Goal: Task Accomplishment & Management: Manage account settings

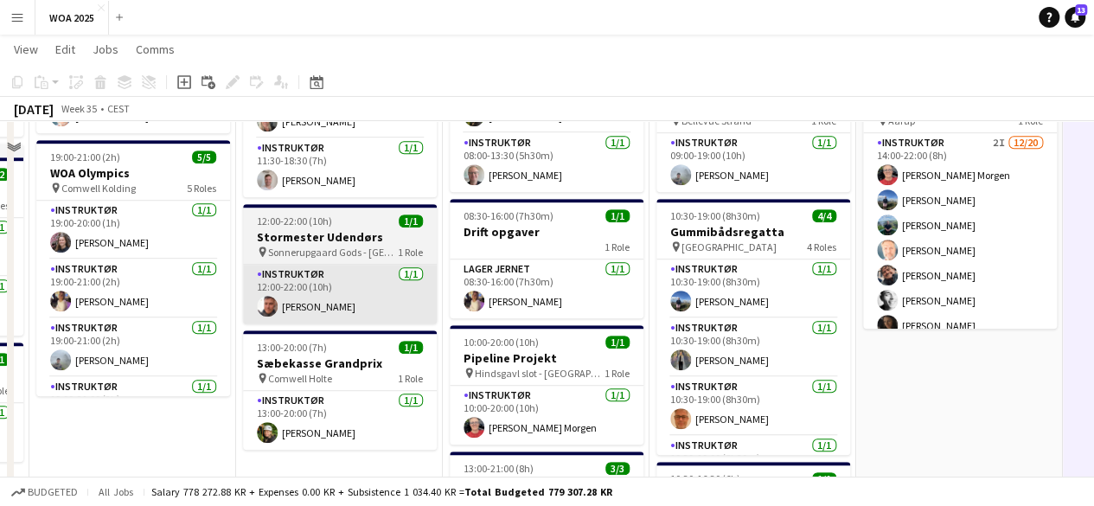
scroll to position [519, 0]
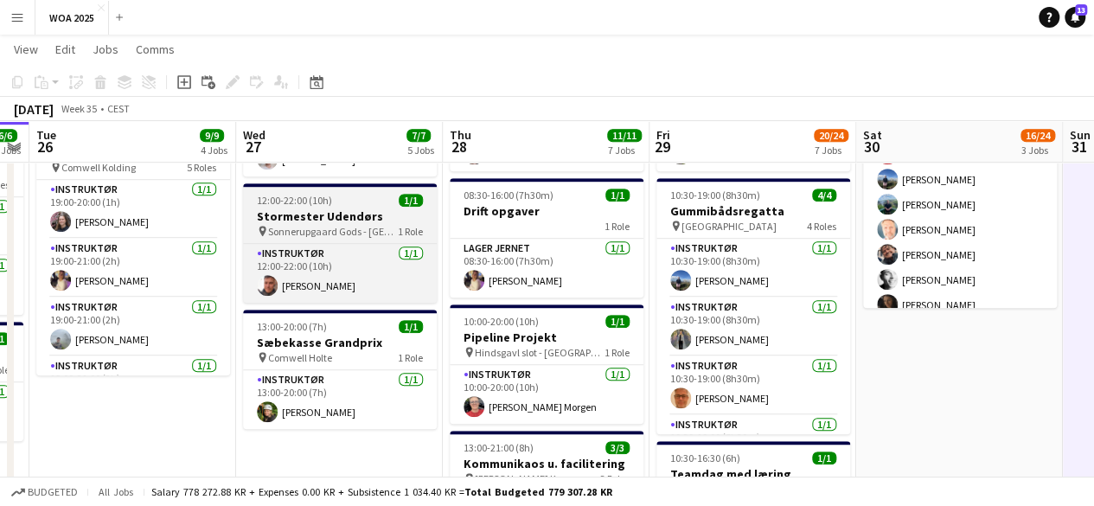
click at [356, 215] on h3 "Stormester Udendørs" at bounding box center [340, 216] width 194 height 16
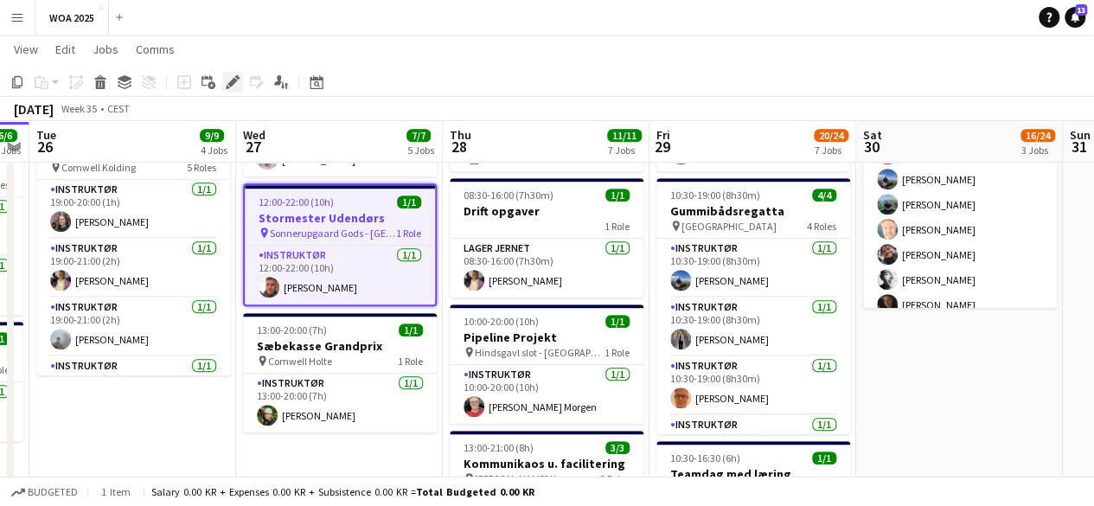
click at [234, 84] on icon at bounding box center [232, 83] width 10 height 10
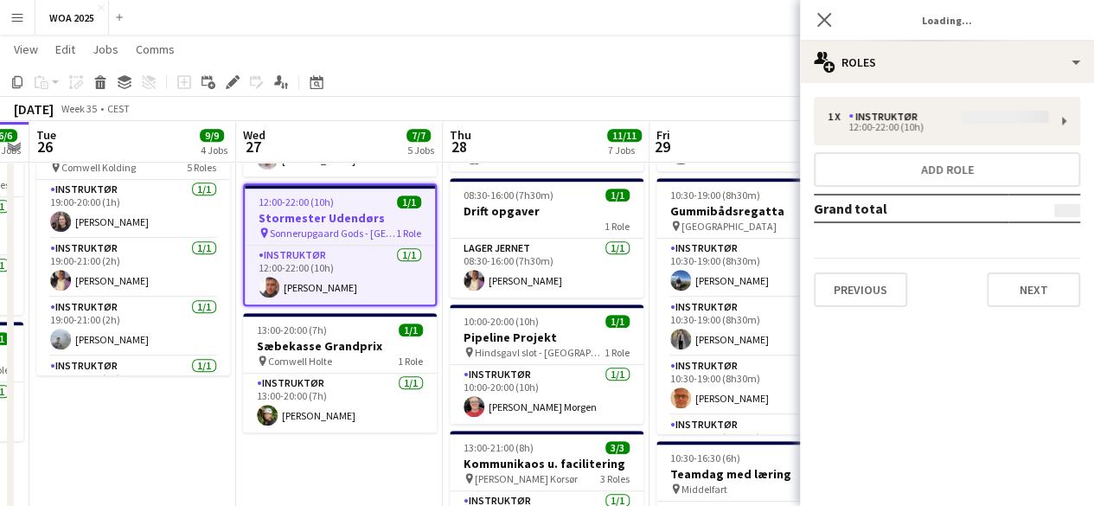
type input "**********"
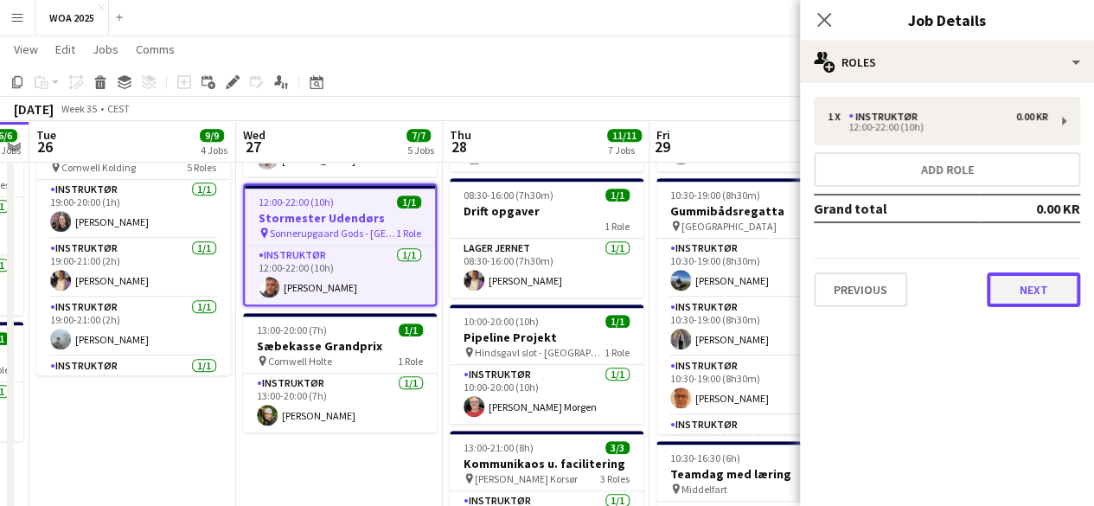
click at [1045, 286] on button "Next" at bounding box center [1033, 289] width 93 height 35
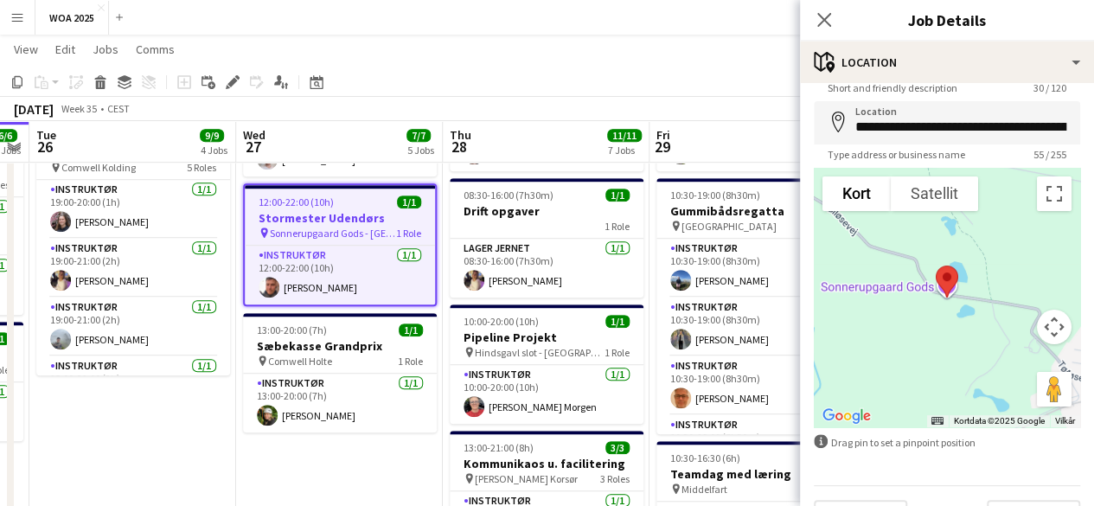
scroll to position [105, 0]
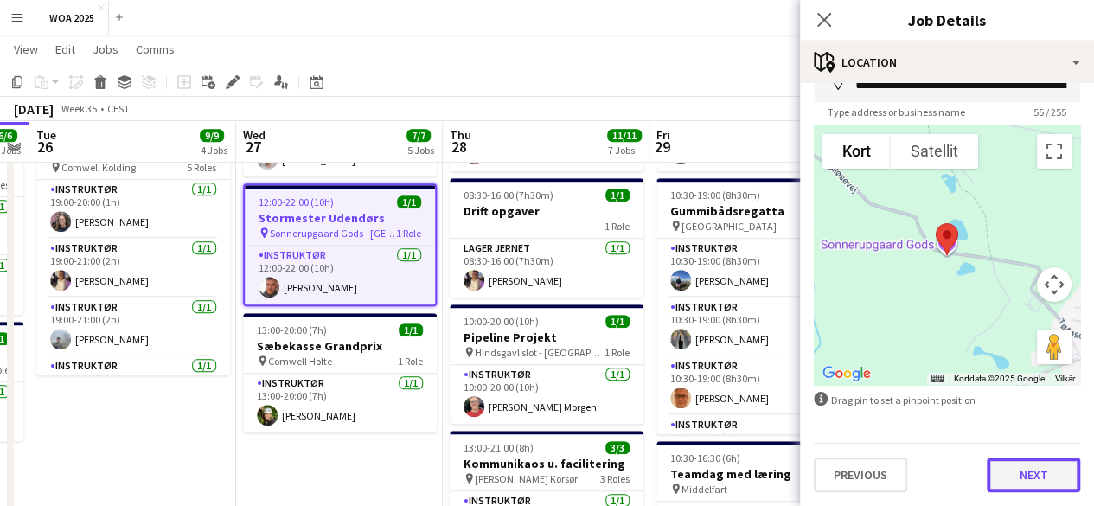
click at [1028, 465] on button "Next" at bounding box center [1033, 475] width 93 height 35
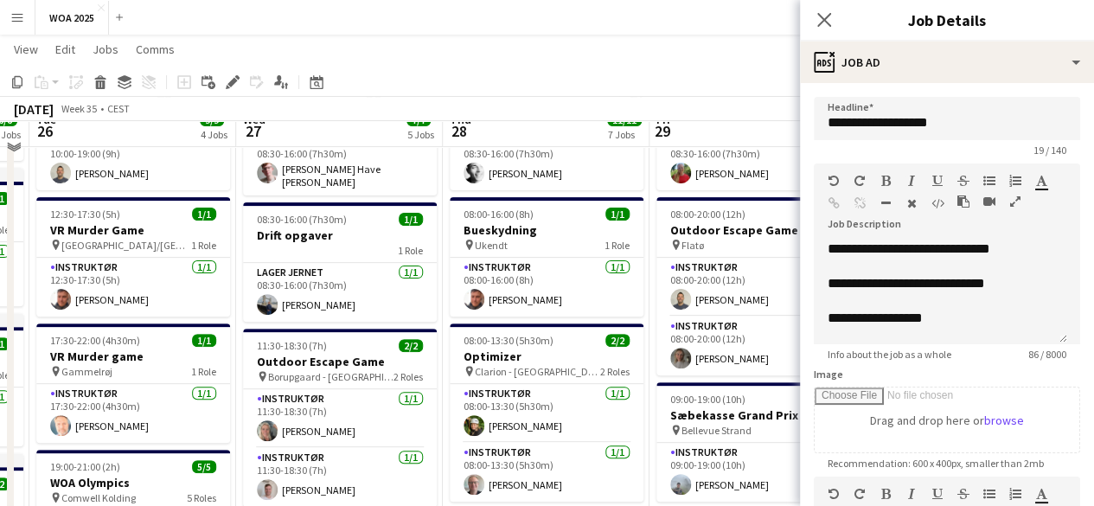
scroll to position [173, 0]
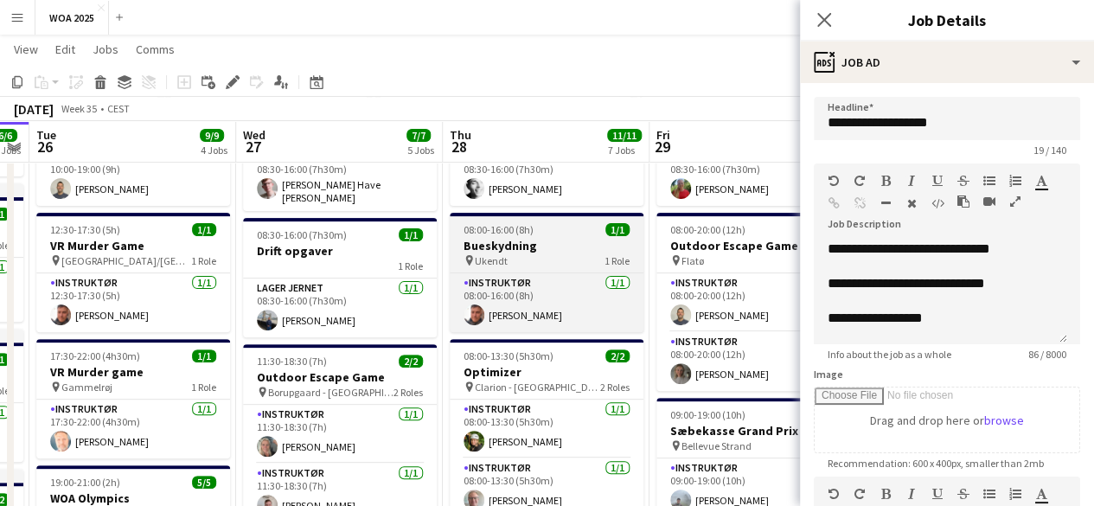
click at [552, 261] on div "pin Ukendt 1 Role" at bounding box center [547, 260] width 194 height 14
type input "**********"
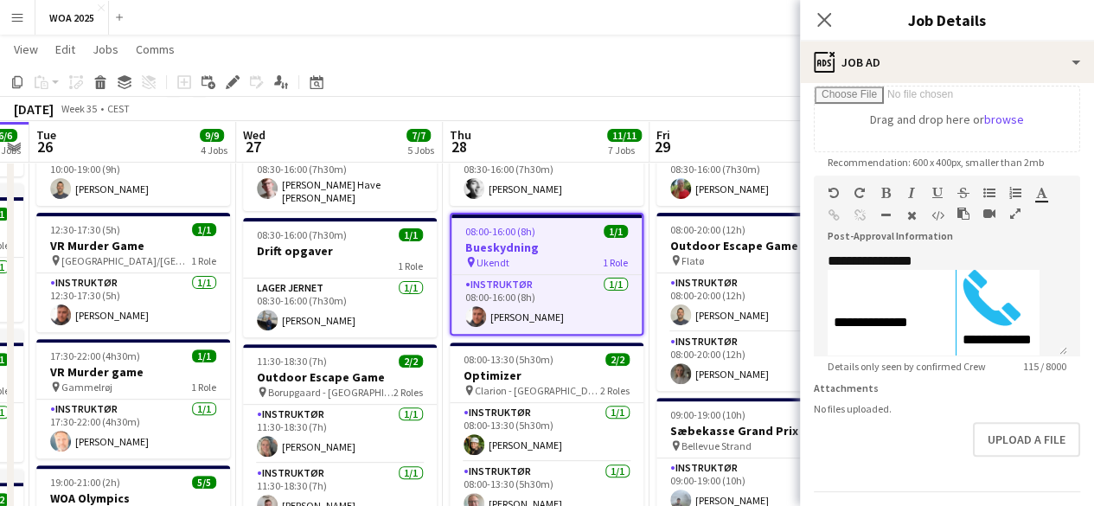
scroll to position [362, 0]
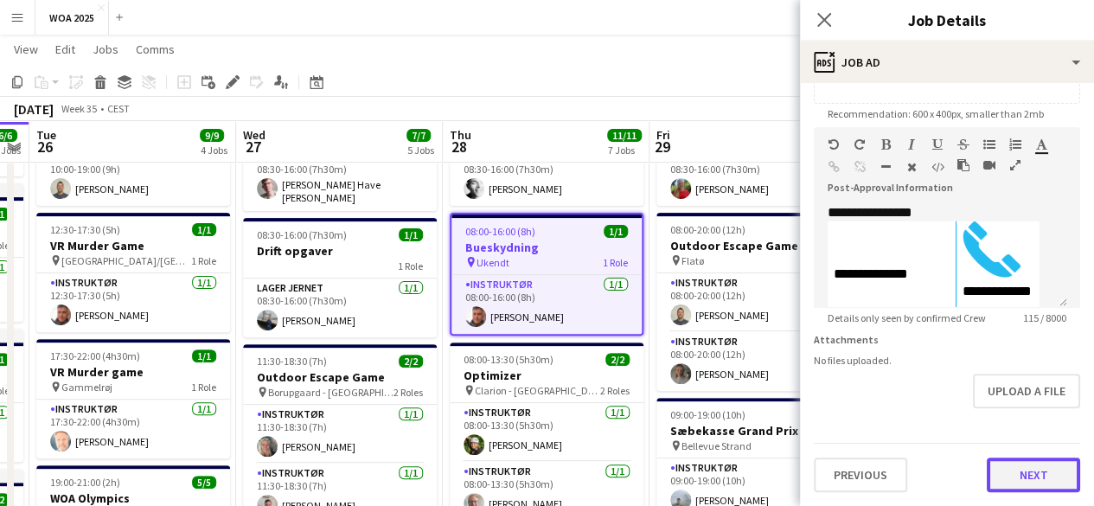
click at [1050, 470] on button "Next" at bounding box center [1033, 475] width 93 height 35
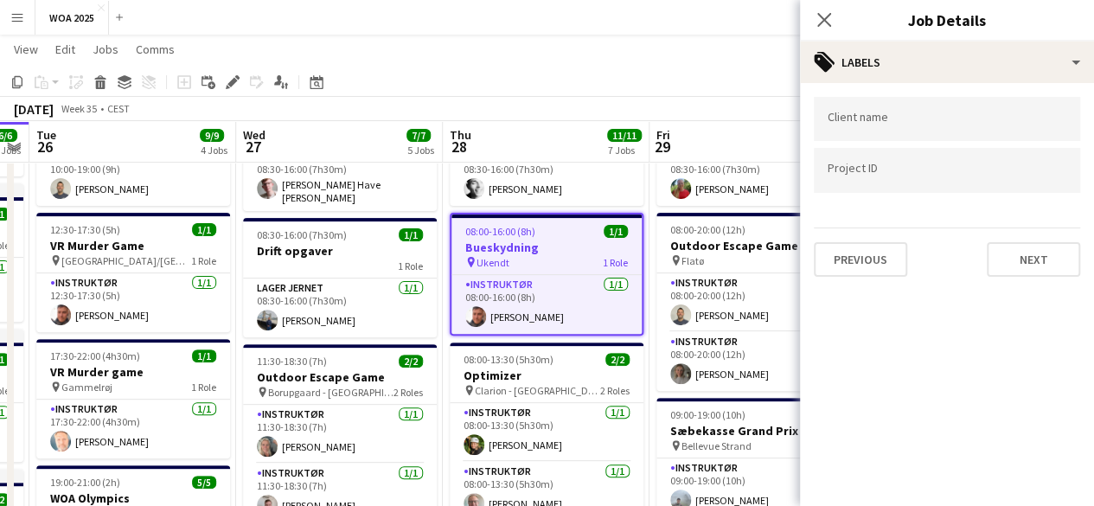
scroll to position [0, 0]
click at [1017, 250] on button "Next" at bounding box center [1033, 259] width 93 height 35
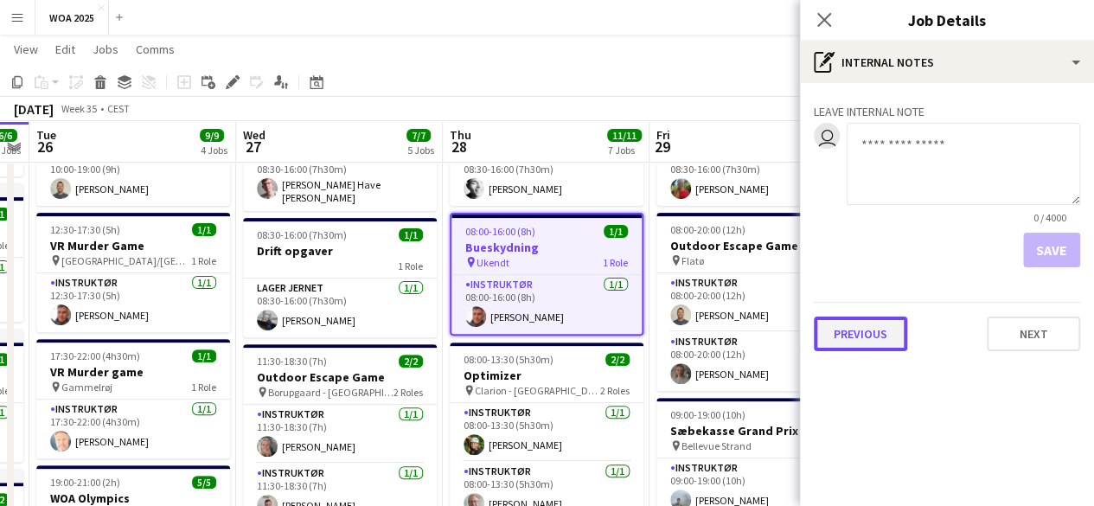
click at [861, 338] on button "Previous" at bounding box center [860, 334] width 93 height 35
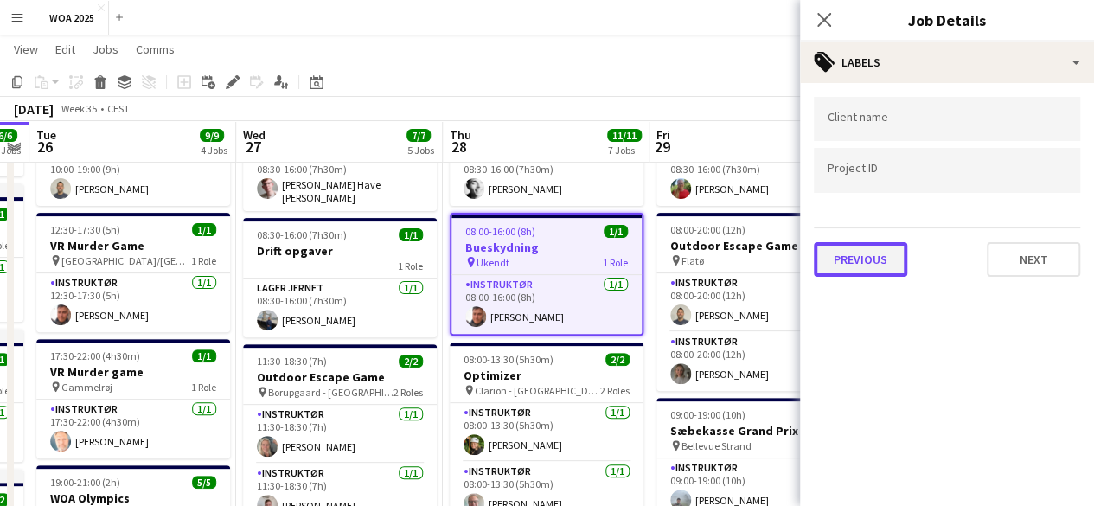
click at [865, 258] on button "Previous" at bounding box center [860, 259] width 93 height 35
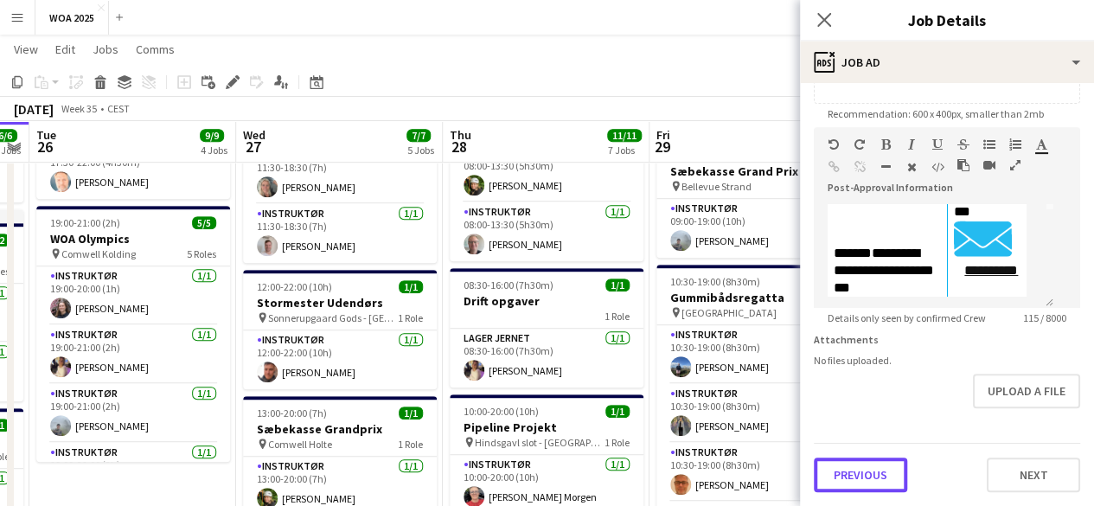
click at [892, 464] on button "Previous" at bounding box center [860, 475] width 93 height 35
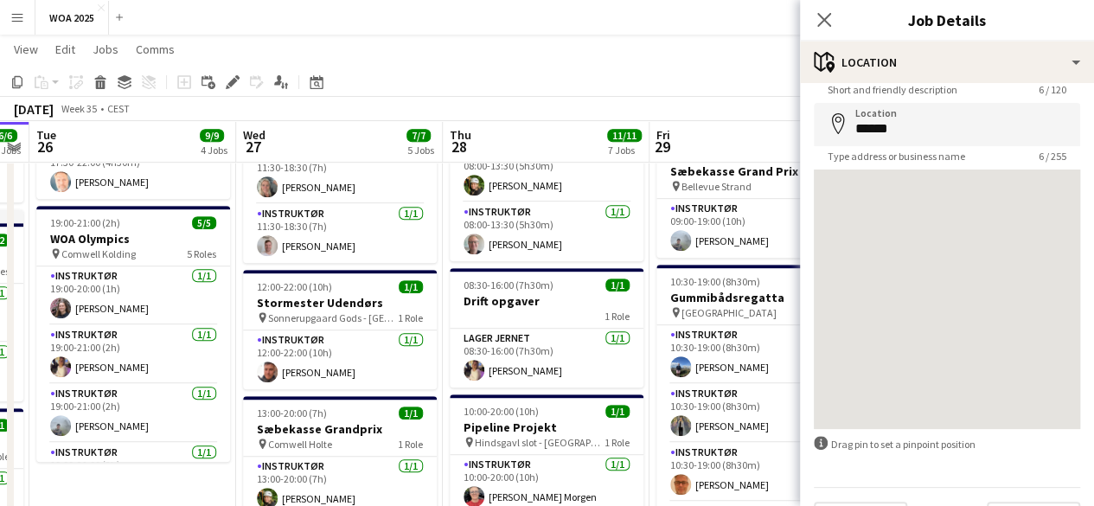
scroll to position [105, 0]
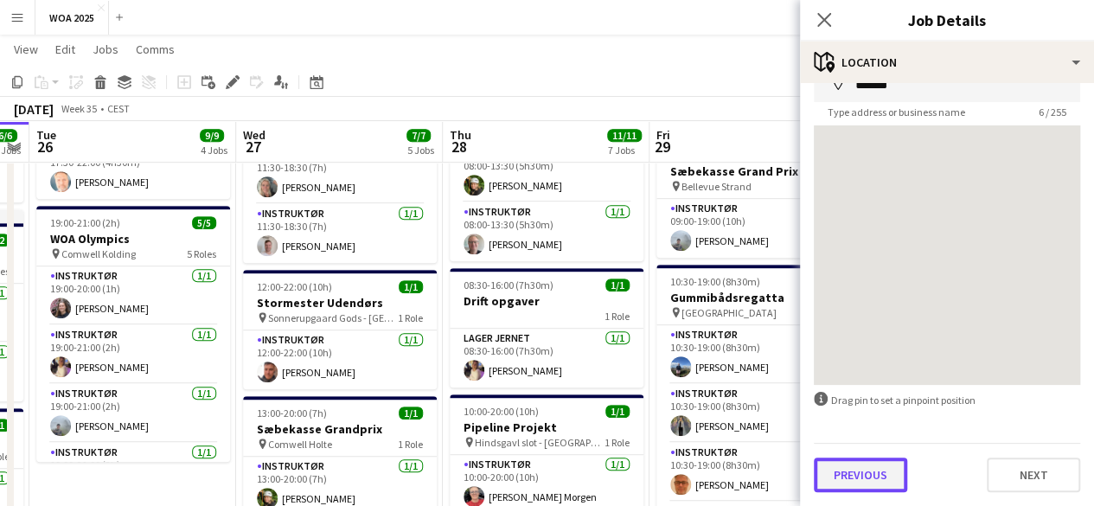
click at [889, 463] on button "Previous" at bounding box center [860, 475] width 93 height 35
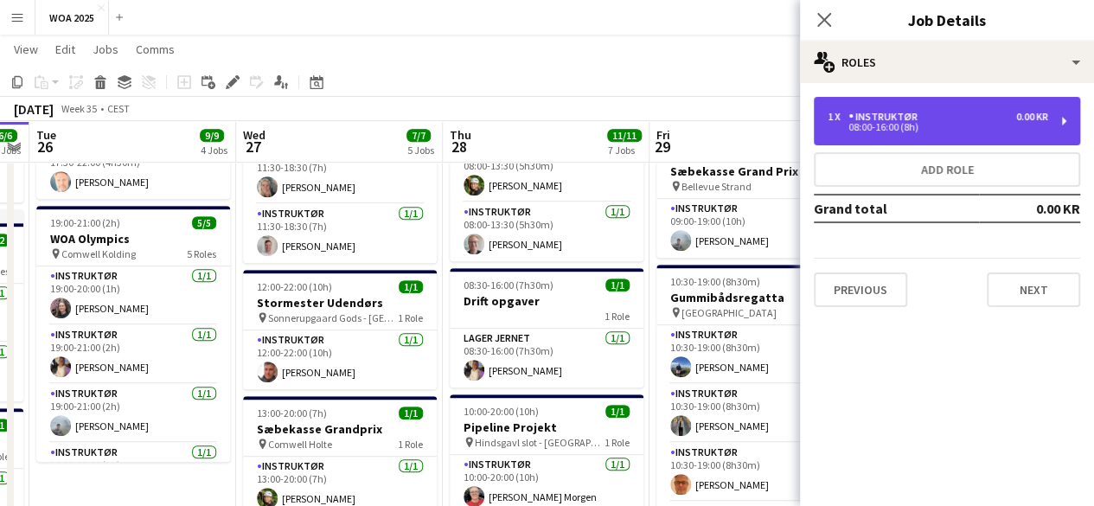
click at [922, 108] on div "1 x Instruktør 0.00 KR 08:00-16:00 (8h)" at bounding box center [947, 121] width 266 height 48
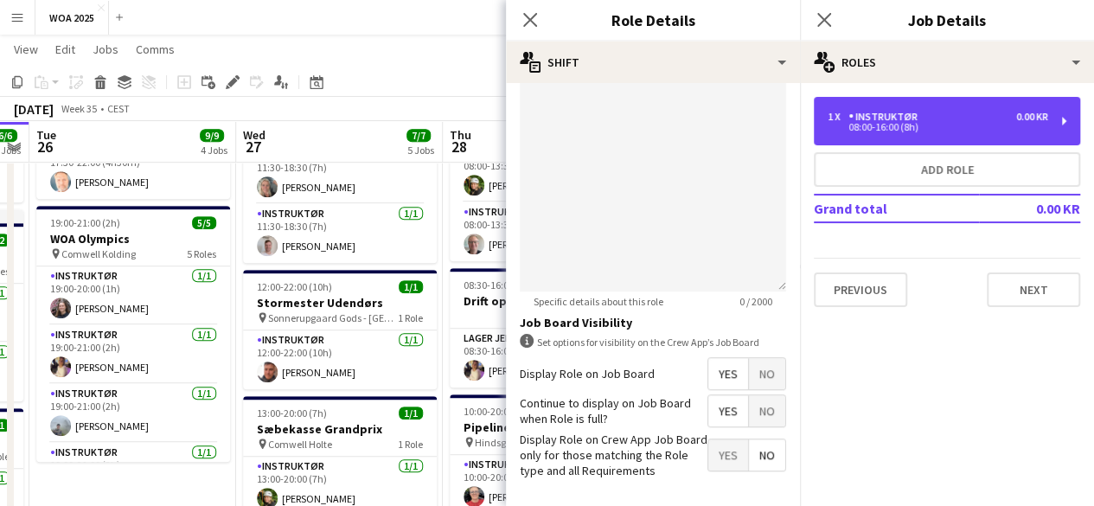
scroll to position [605, 0]
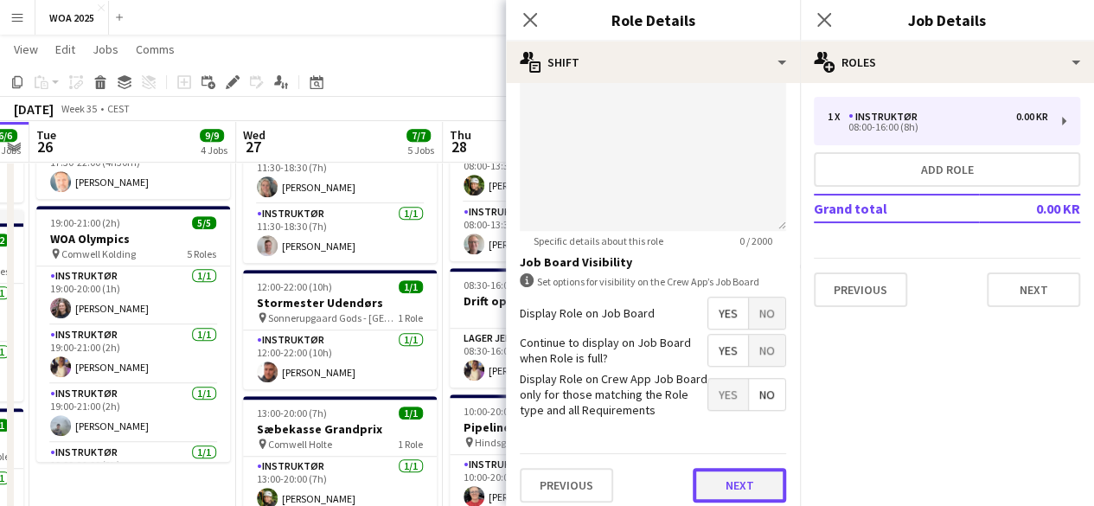
click at [743, 473] on button "Next" at bounding box center [739, 485] width 93 height 35
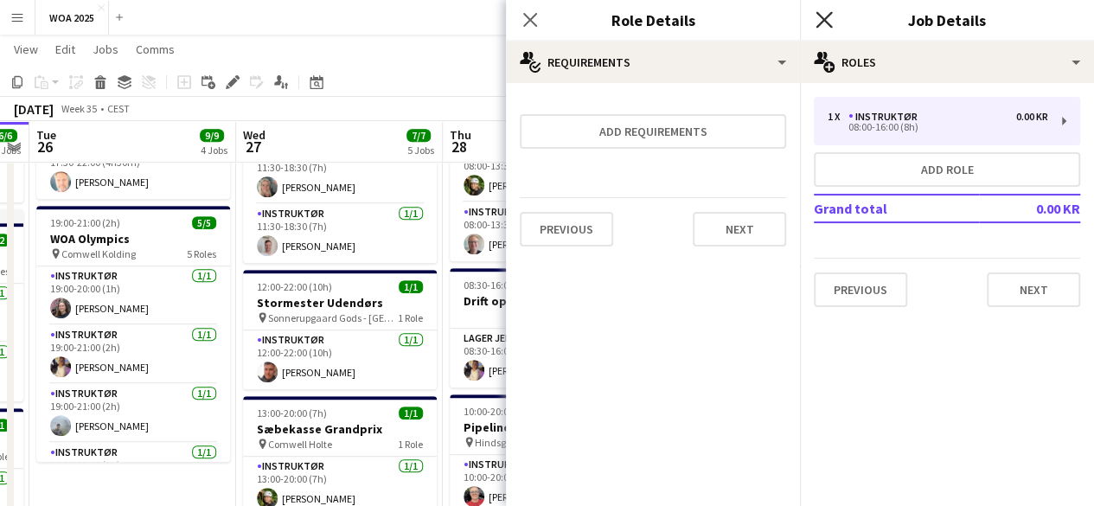
click at [816, 13] on icon "Close pop-in" at bounding box center [824, 19] width 16 height 16
